Goal: Check status

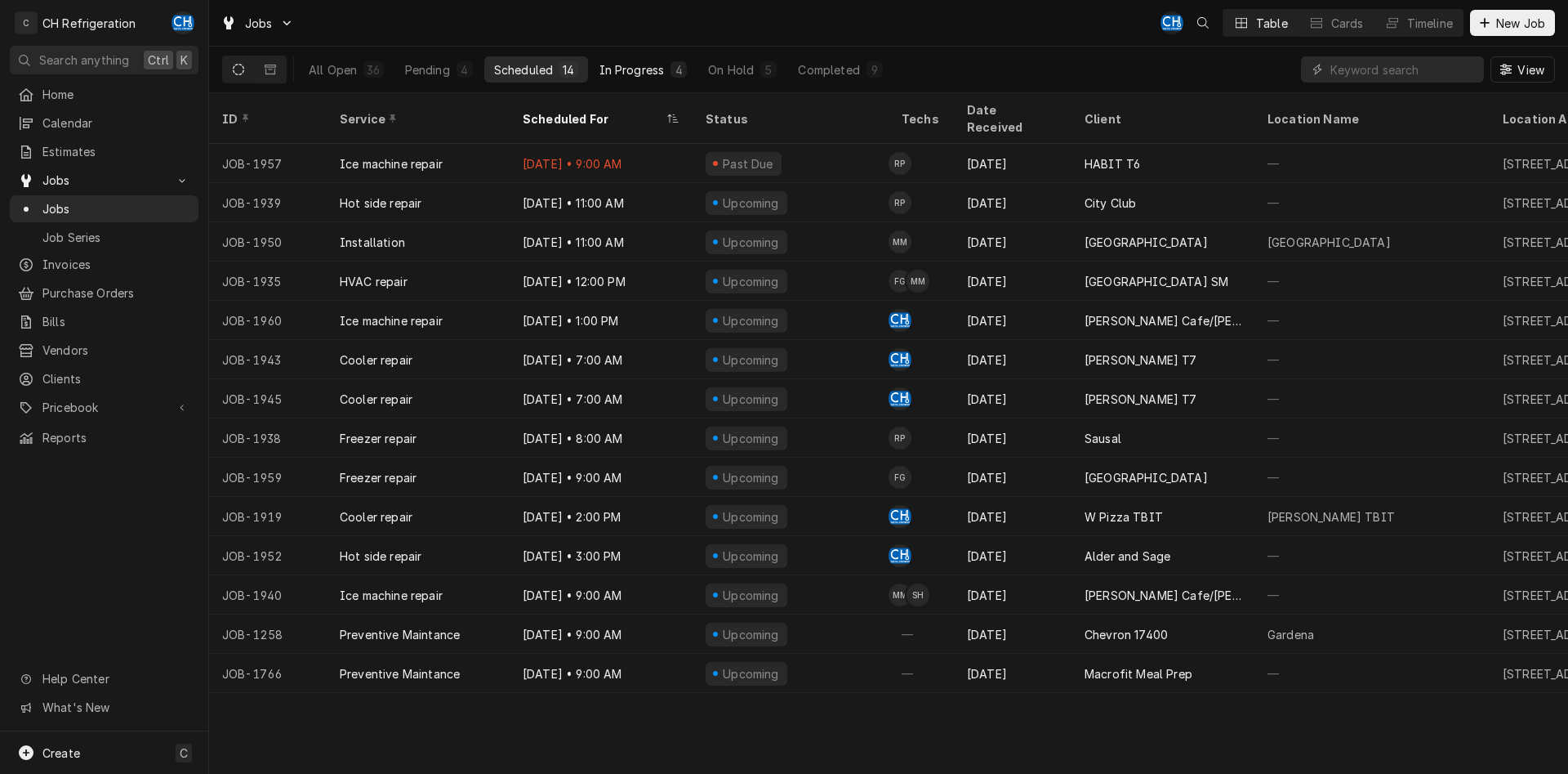
click at [632, 64] on div "In Progress" at bounding box center [633, 70] width 66 height 17
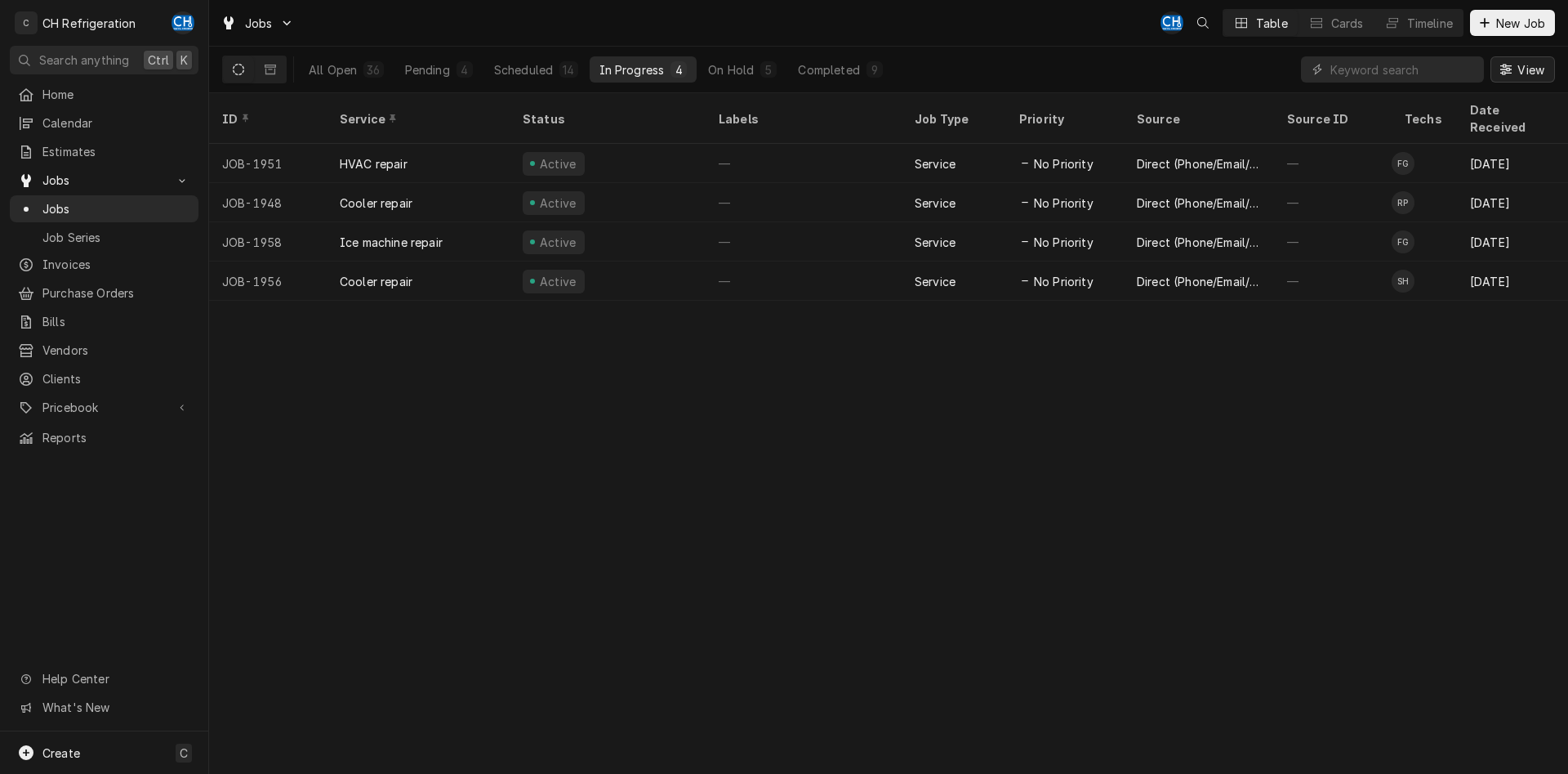
click at [1516, 77] on span "View" at bounding box center [1531, 70] width 34 height 17
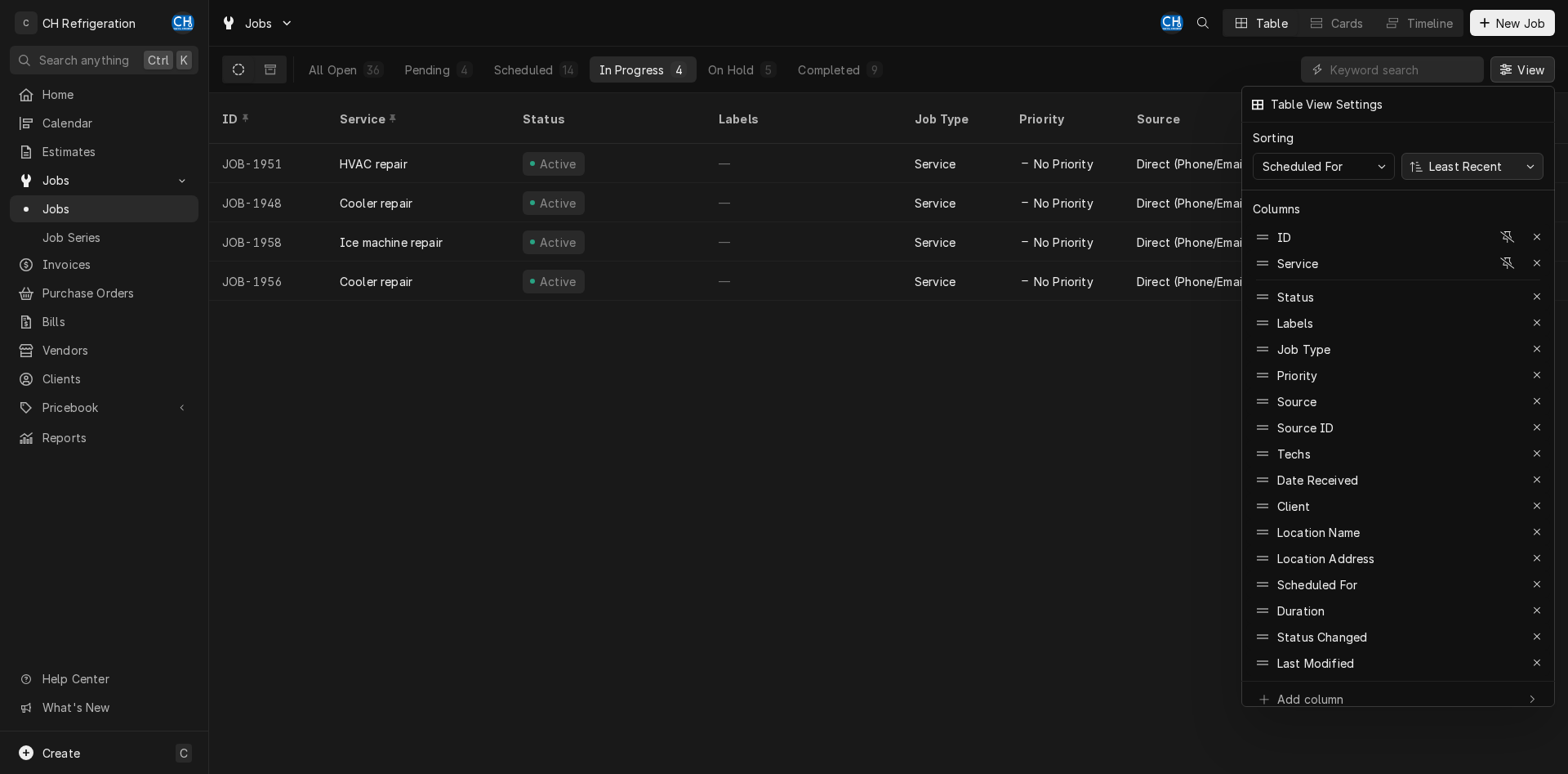
click at [1485, 161] on div "Least Recent" at bounding box center [1465, 166] width 79 height 17
click at [1471, 217] on div "Most Recent" at bounding box center [1464, 225] width 74 height 17
click at [1539, 317] on icon "button" at bounding box center [1538, 323] width 9 height 12
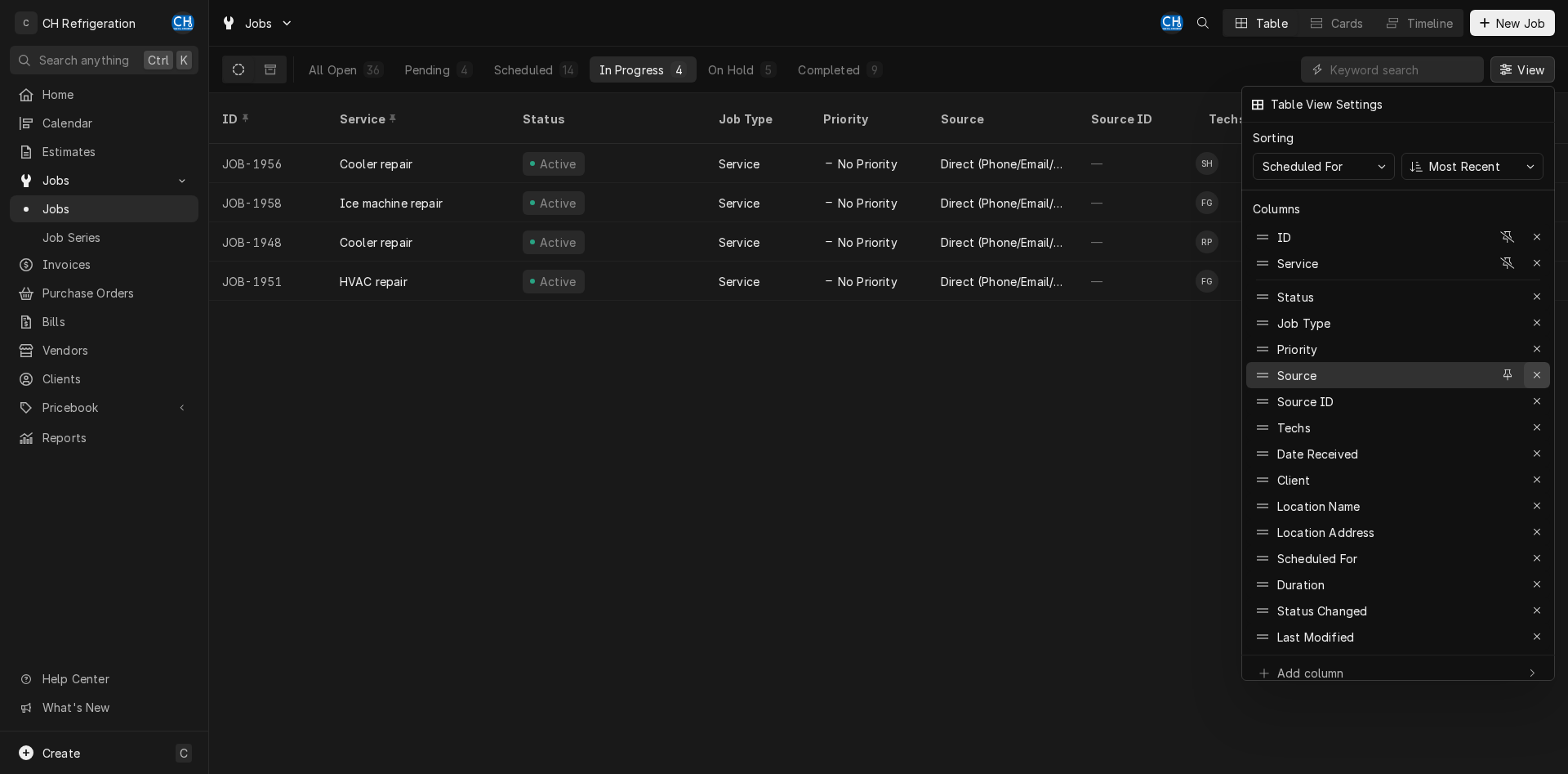
click at [1535, 369] on icon "button" at bounding box center [1538, 375] width 9 height 12
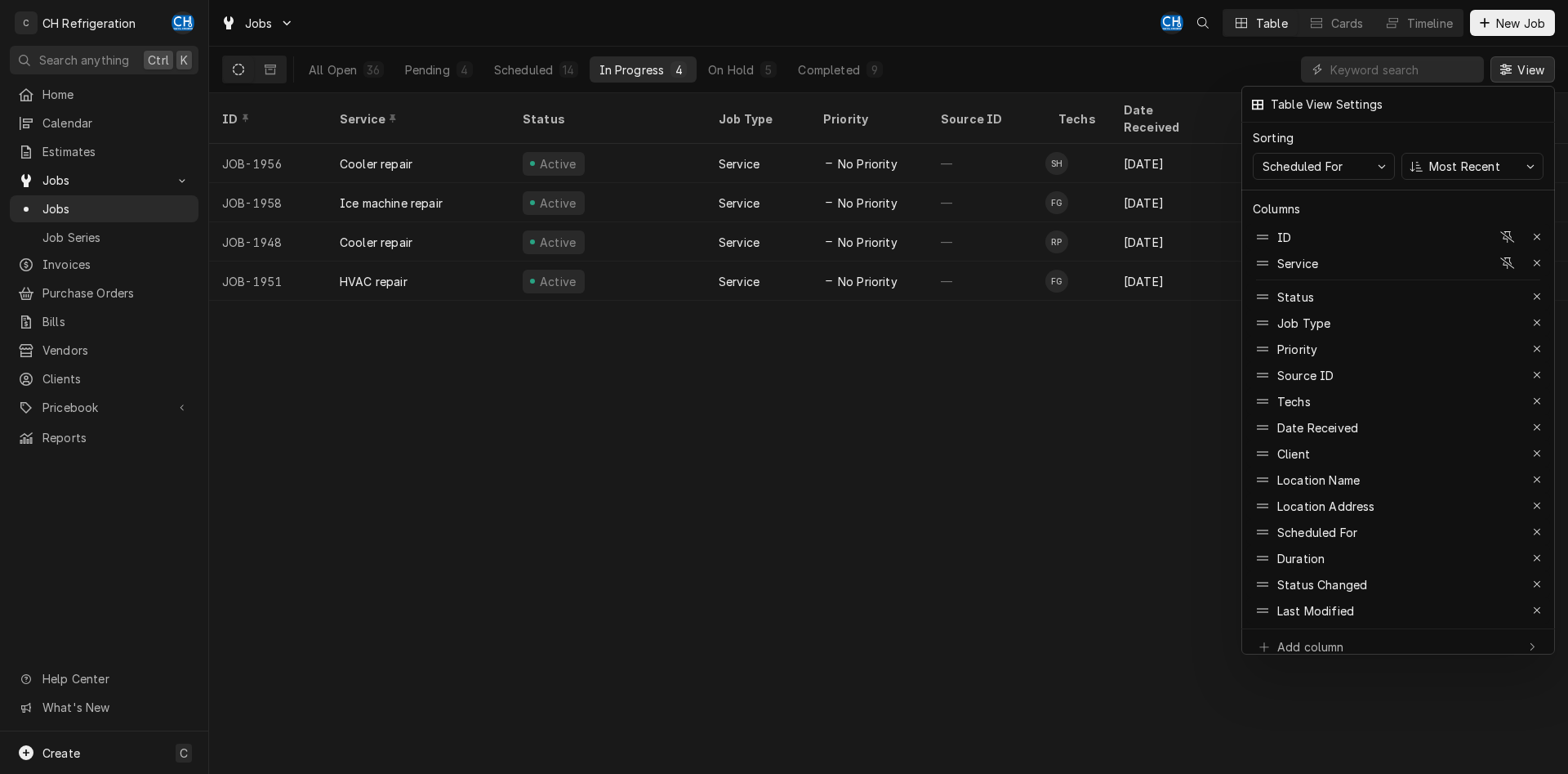
click at [1535, 369] on icon "button" at bounding box center [1538, 375] width 9 height 12
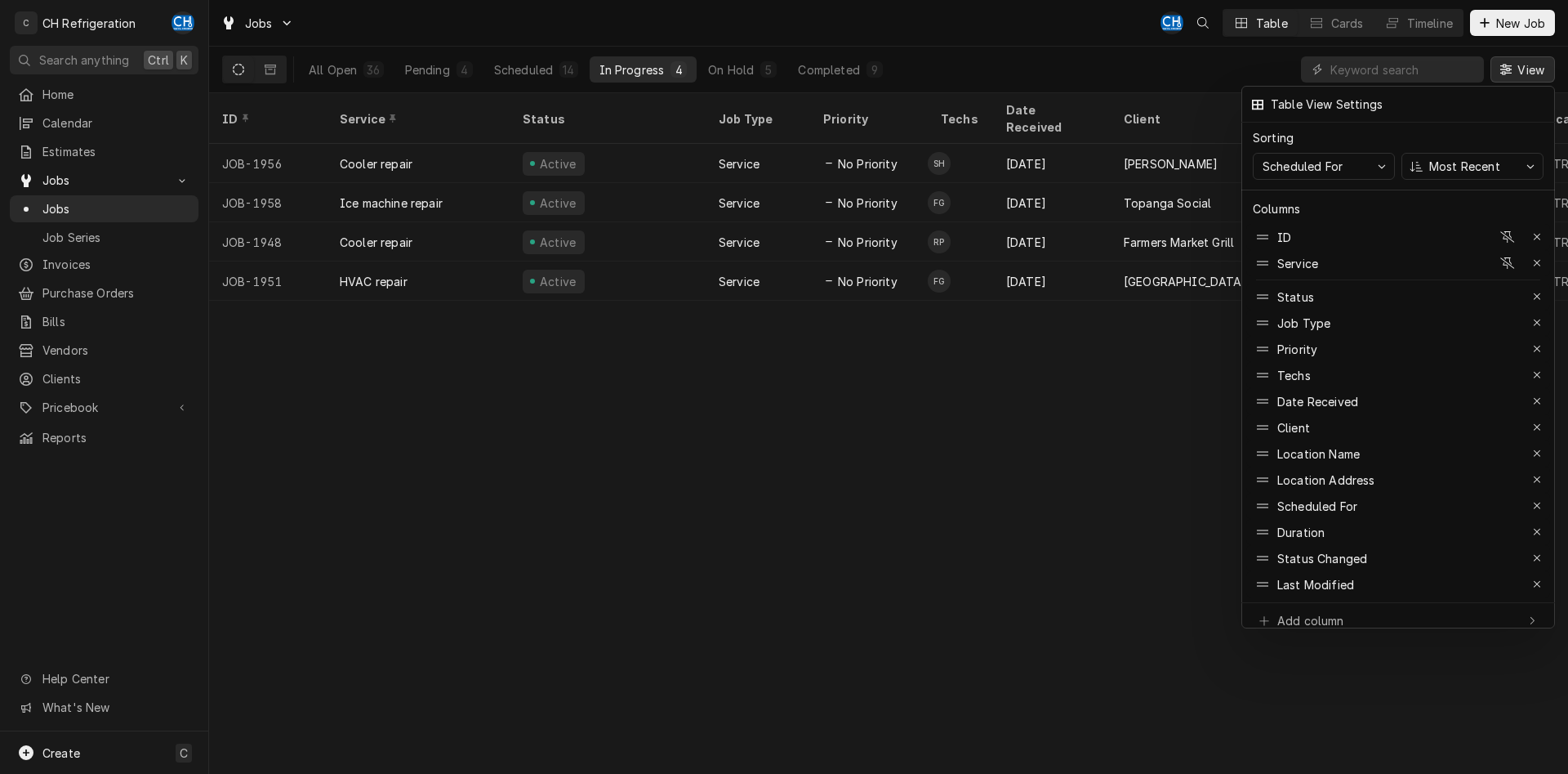
click at [967, 427] on div at bounding box center [784, 387] width 1568 height 774
